Goal: Task Accomplishment & Management: Manage account settings

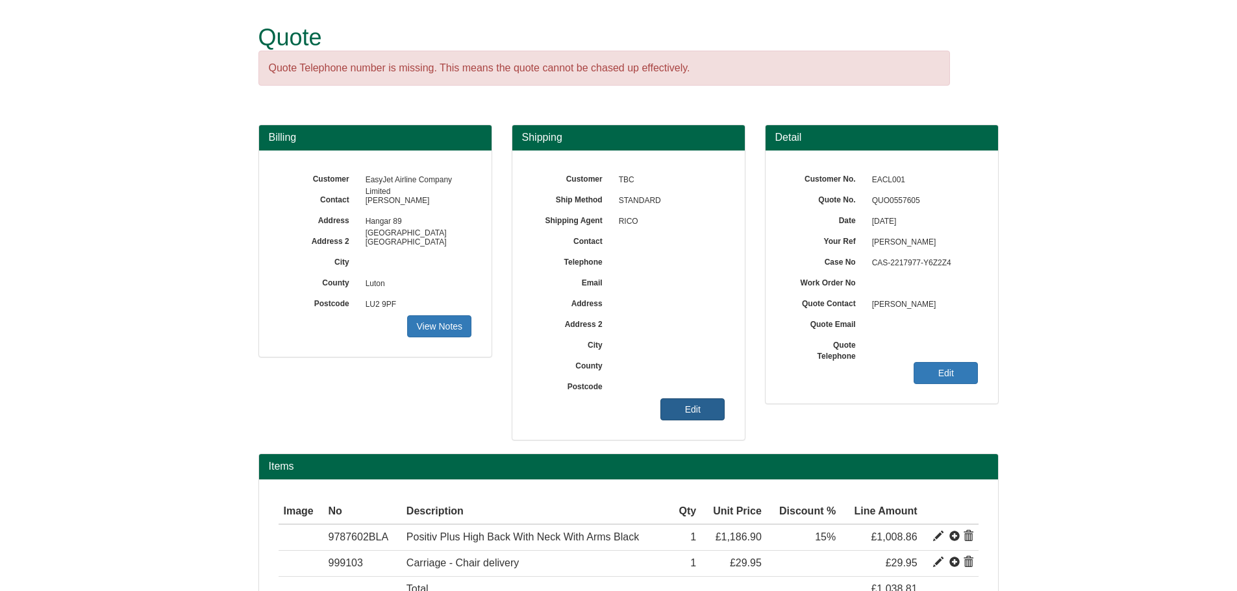
click at [689, 415] on link "Edit" at bounding box center [692, 410] width 64 height 22
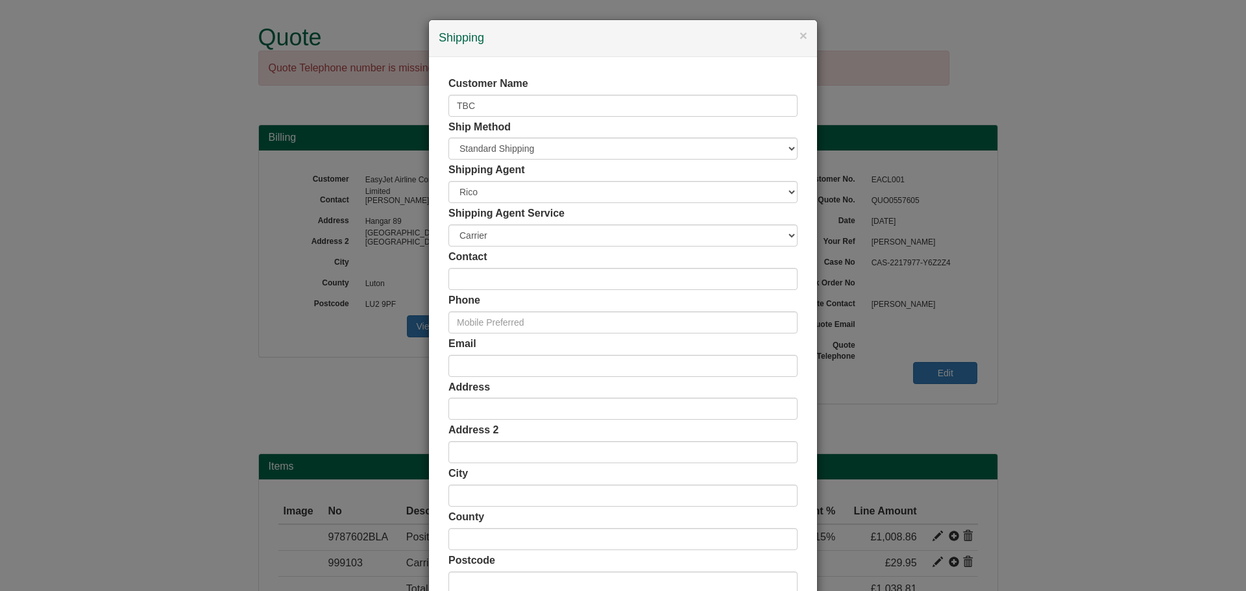
scroll to position [128, 0]
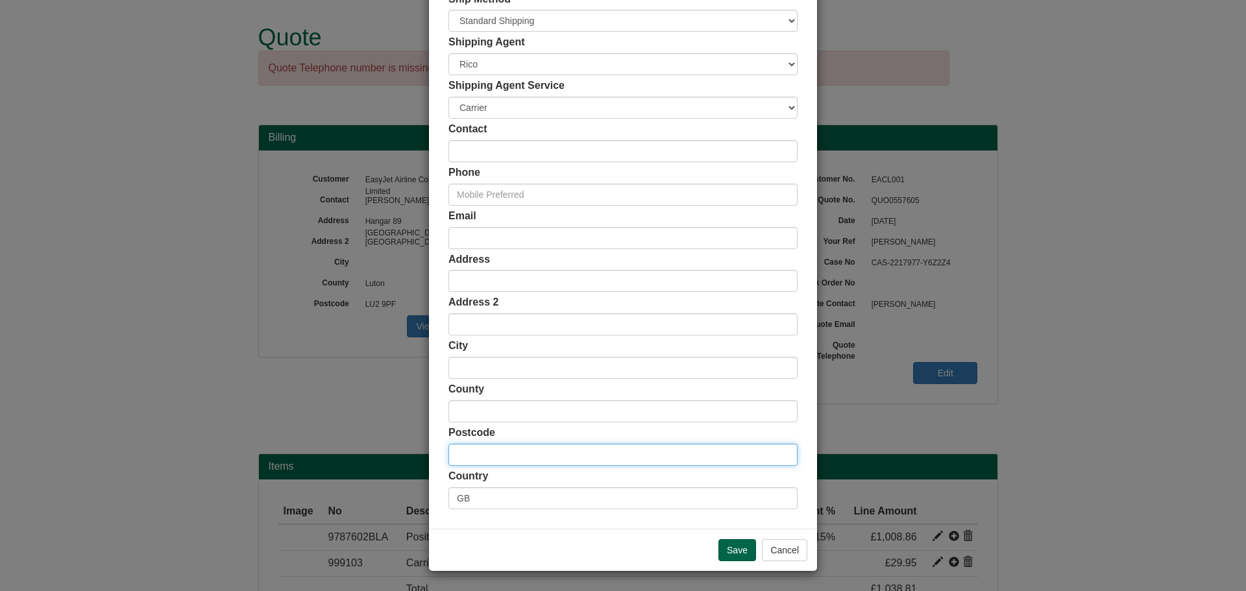
click at [524, 458] on input "text" at bounding box center [623, 455] width 349 height 22
paste input "CB11 3EN"
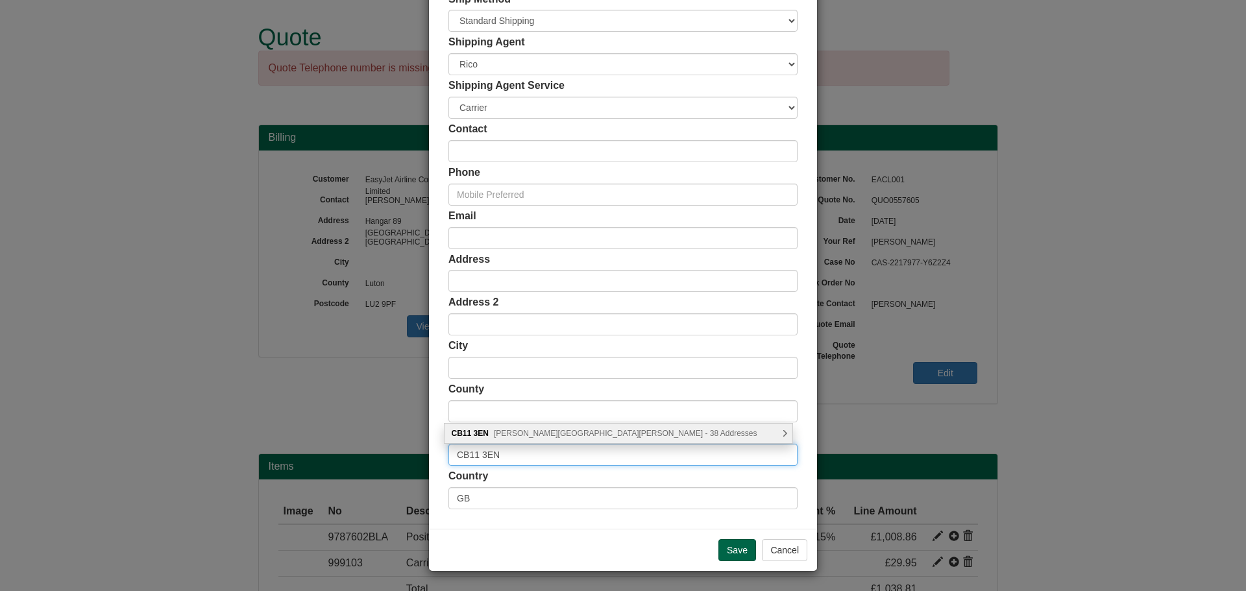
type input "CB11 3EN"
click at [512, 436] on span "Railey Road, Saffron Walden - 38 Addresses" at bounding box center [626, 433] width 264 height 9
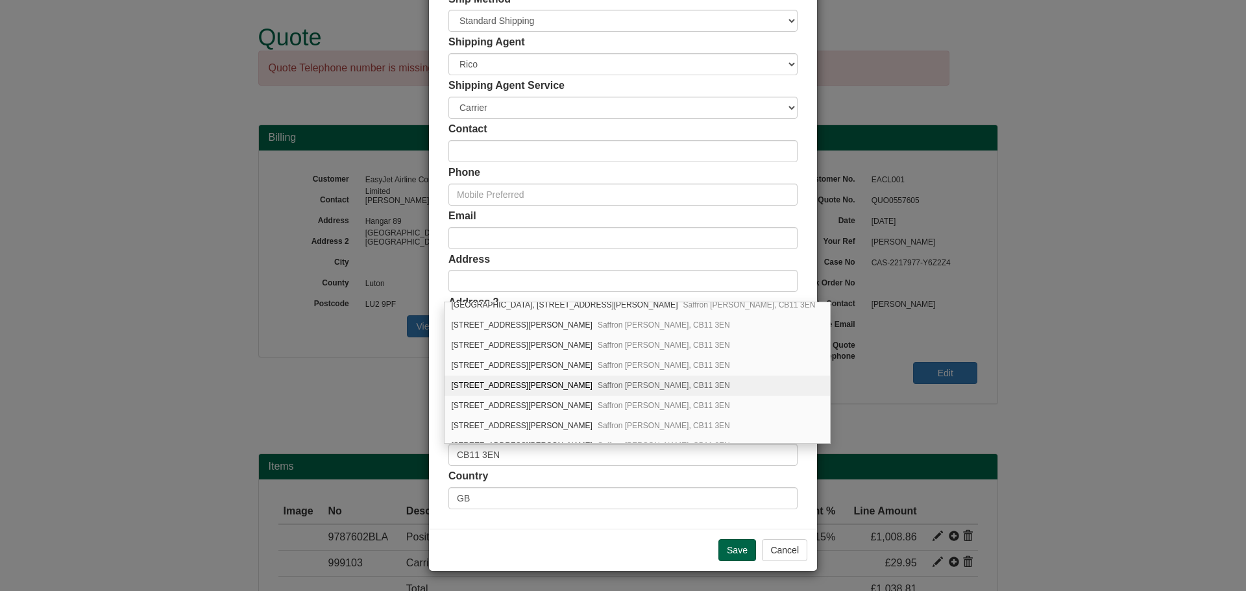
scroll to position [454, 0]
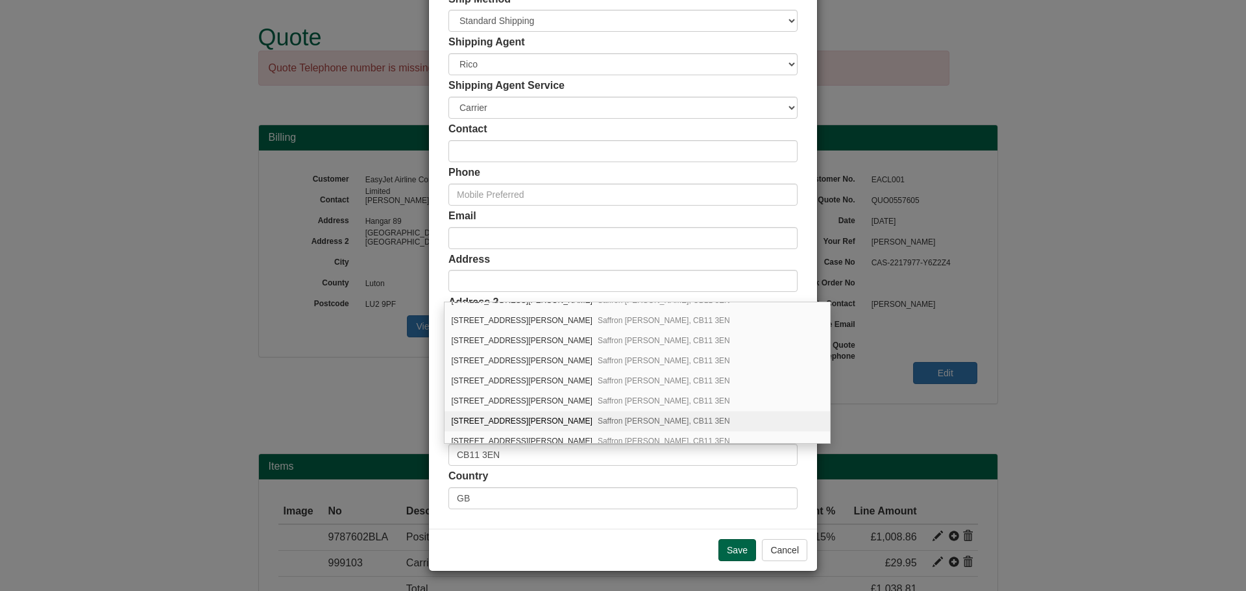
click at [598, 421] on span "Saffron Walden, CB11 3EN" at bounding box center [664, 421] width 132 height 9
type input "[STREET_ADDRESS][PERSON_NAME]"
type input "Saffron [PERSON_NAME]"
type input "[GEOGRAPHIC_DATA]"
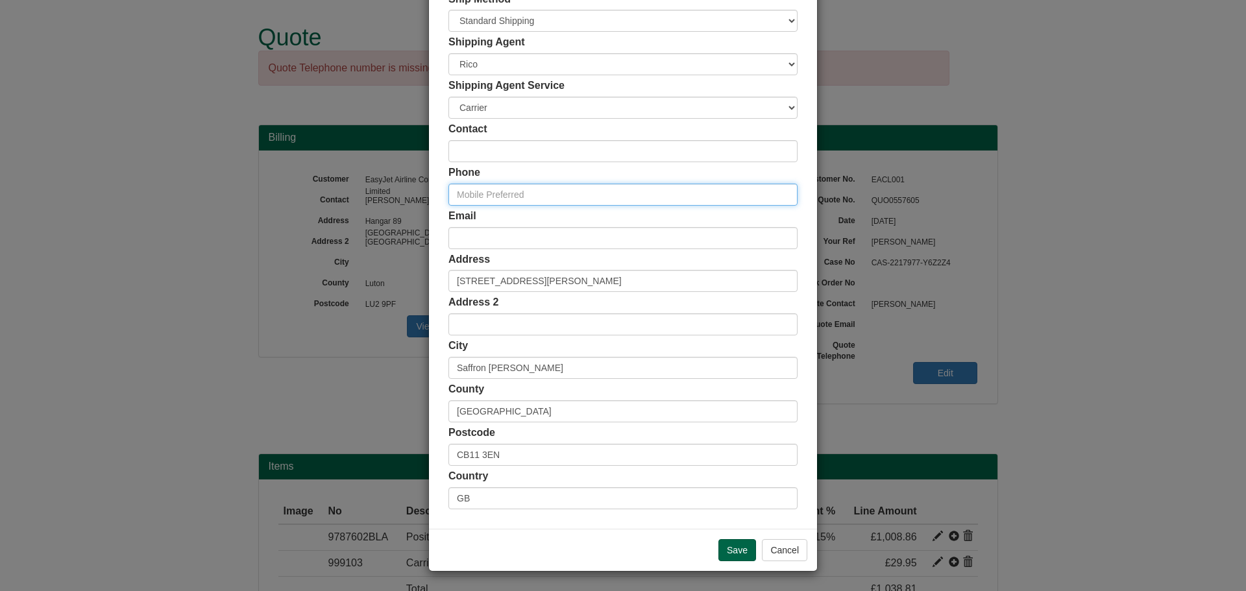
click at [502, 190] on input "text" at bounding box center [623, 195] width 349 height 22
paste input "07966191066"
type input "07966191066"
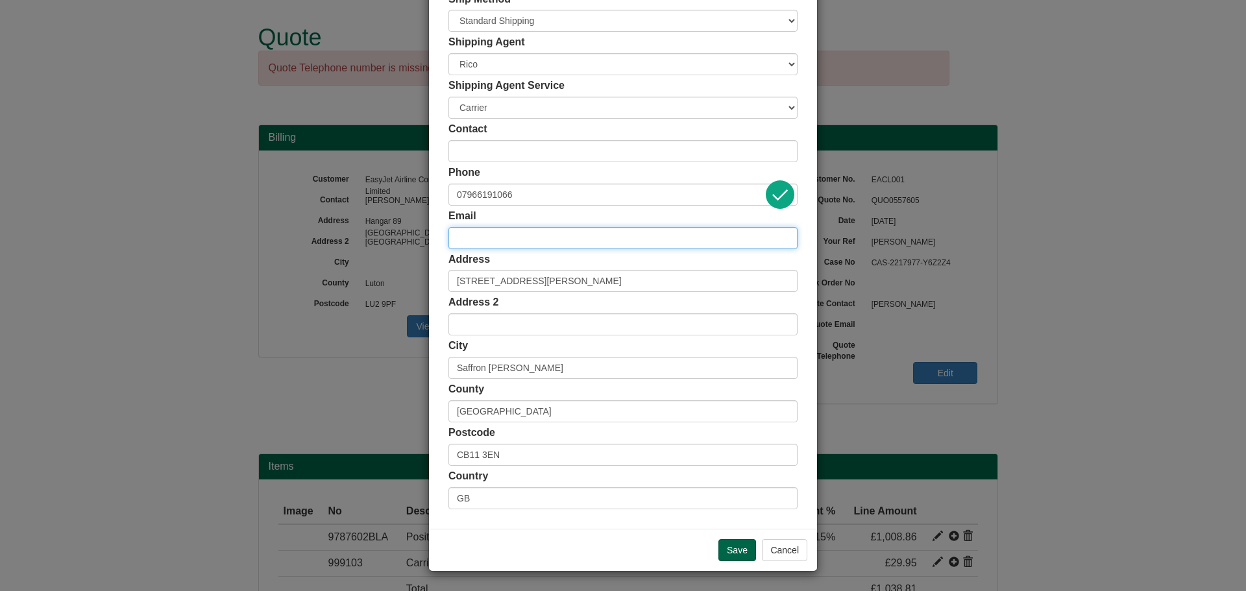
click at [499, 233] on input "email" at bounding box center [623, 238] width 349 height 22
paste input "[PERSON_NAME][EMAIL_ADDRESS][PERSON_NAME][DOMAIN_NAME]"
type input "[PERSON_NAME][EMAIL_ADDRESS][PERSON_NAME][DOMAIN_NAME]"
click at [743, 550] on input "Save" at bounding box center [738, 550] width 38 height 22
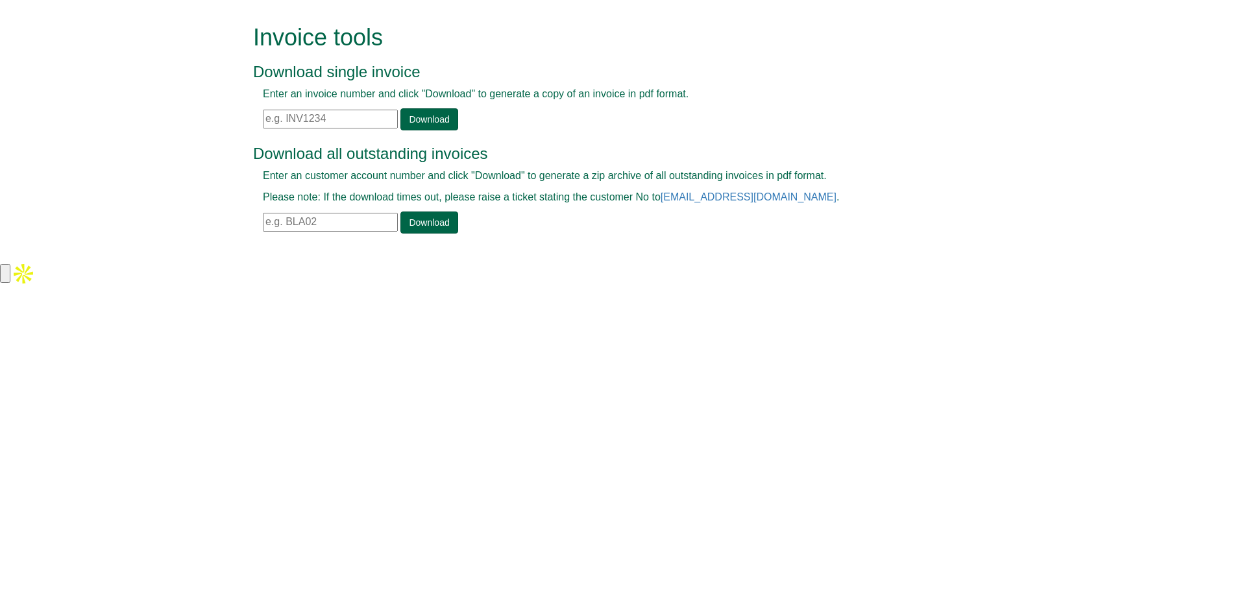
click at [338, 217] on input "text" at bounding box center [330, 222] width 135 height 19
type input "MBD03"
click at [413, 221] on link "Download" at bounding box center [428, 223] width 57 height 22
